Goal: Information Seeking & Learning: Learn about a topic

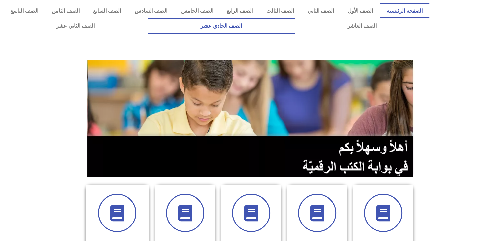
click at [295, 23] on link "الصف الحادي عشر" at bounding box center [221, 26] width 147 height 15
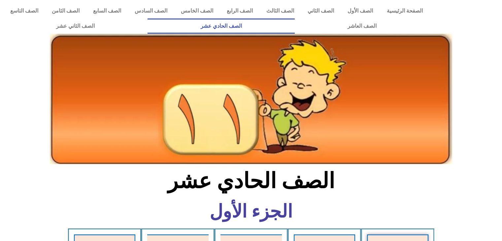
click at [406, 198] on section "الصف الحادي عشر" at bounding box center [251, 184] width 502 height 34
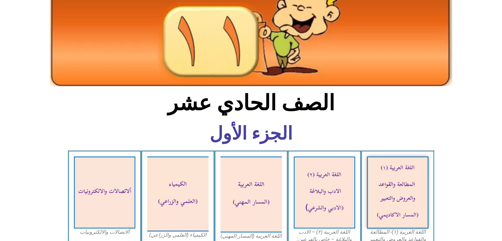
scroll to position [119, 0]
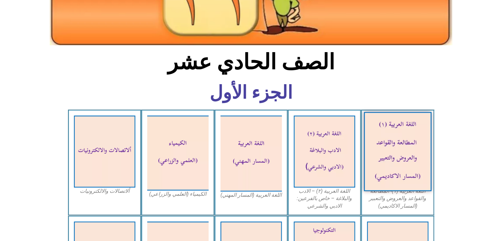
click at [420, 160] on img at bounding box center [398, 151] width 68 height 79
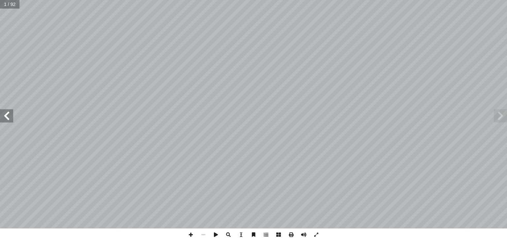
click at [6, 117] on span at bounding box center [6, 115] width 13 height 13
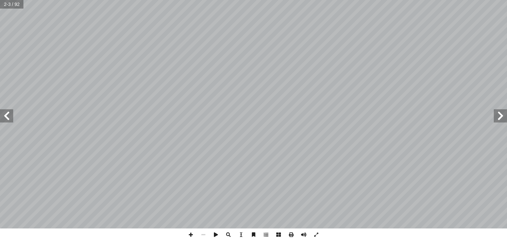
click at [6, 117] on span at bounding box center [6, 115] width 13 height 13
click at [4, 113] on span at bounding box center [6, 115] width 13 height 13
click at [5, 113] on span at bounding box center [6, 115] width 13 height 13
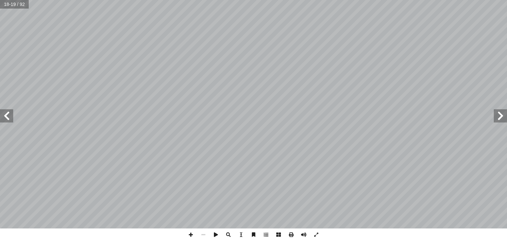
click at [5, 113] on span at bounding box center [6, 115] width 13 height 13
click at [8, 118] on span at bounding box center [6, 115] width 13 height 13
click at [11, 113] on span at bounding box center [6, 115] width 13 height 13
